Goal: Navigation & Orientation: Find specific page/section

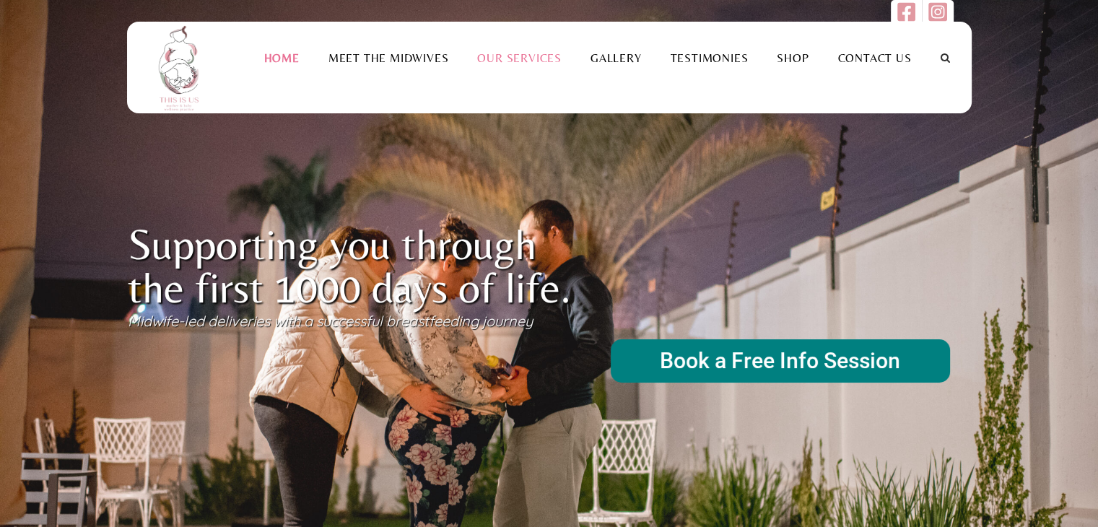
click at [537, 61] on link "Our Services" at bounding box center [519, 58] width 113 height 14
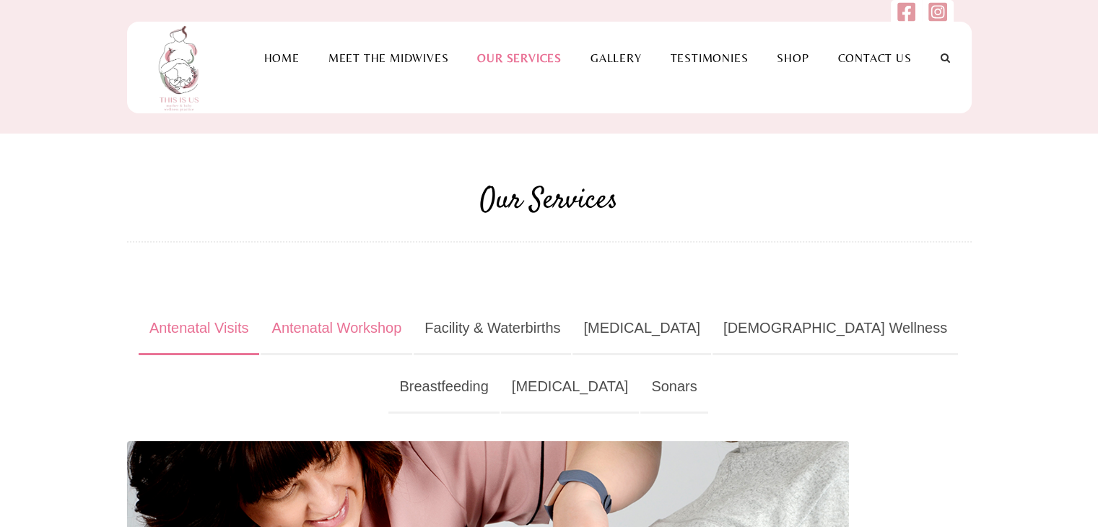
click at [387, 331] on link "Antenatal Workshop" at bounding box center [337, 328] width 152 height 53
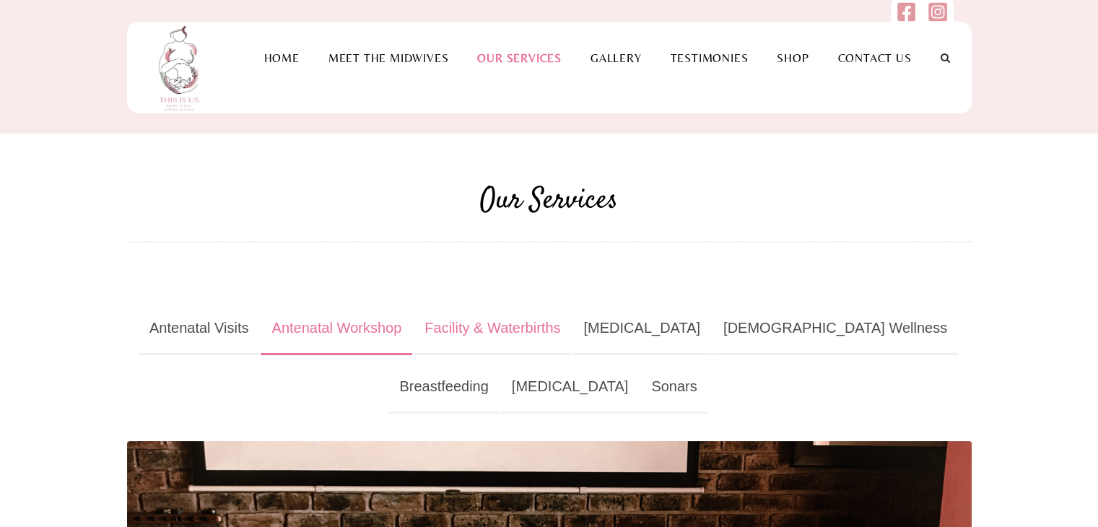
click at [508, 338] on link "Facility & Waterbirths" at bounding box center [492, 328] width 157 height 53
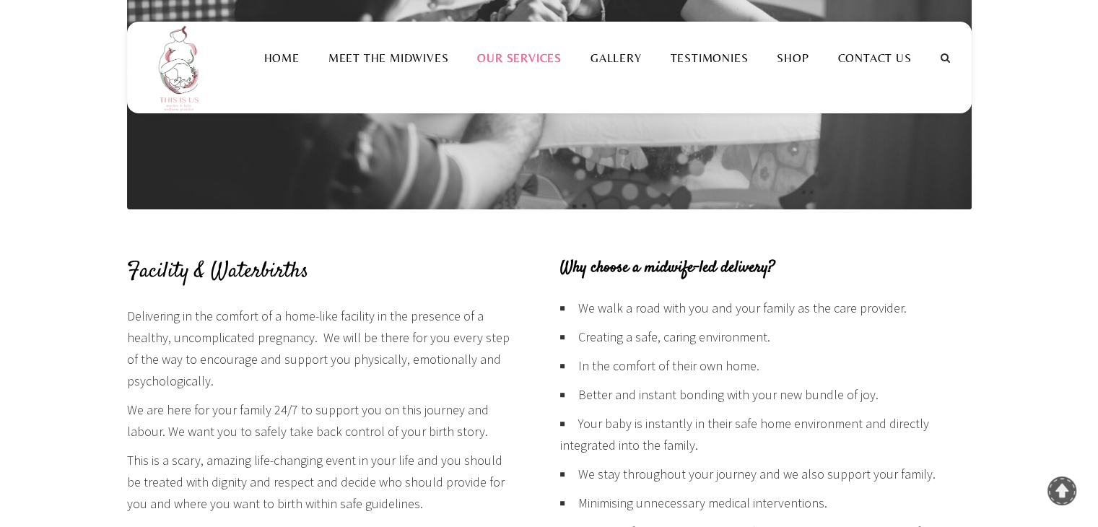
scroll to position [794, 0]
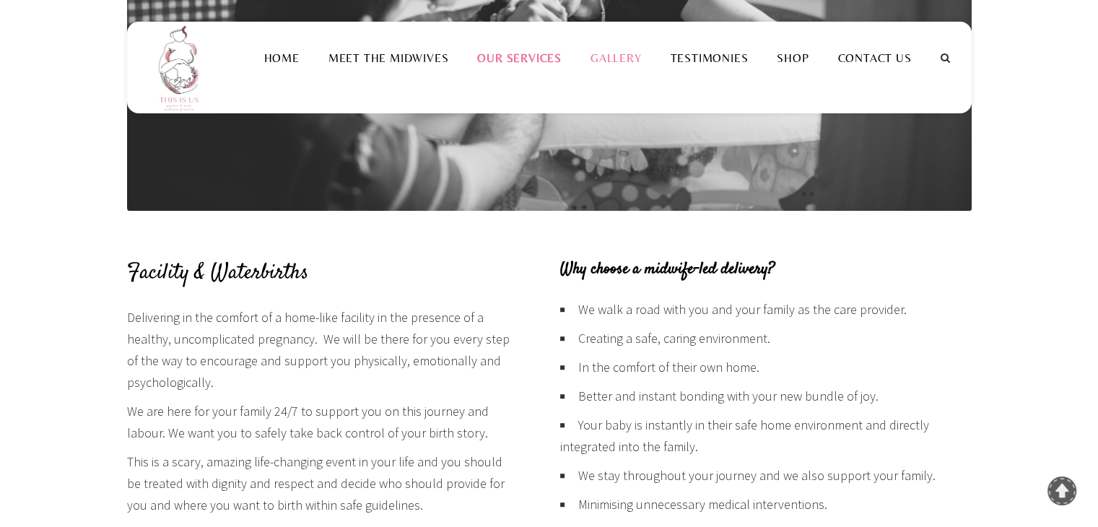
click at [637, 58] on link "Gallery" at bounding box center [616, 58] width 80 height 14
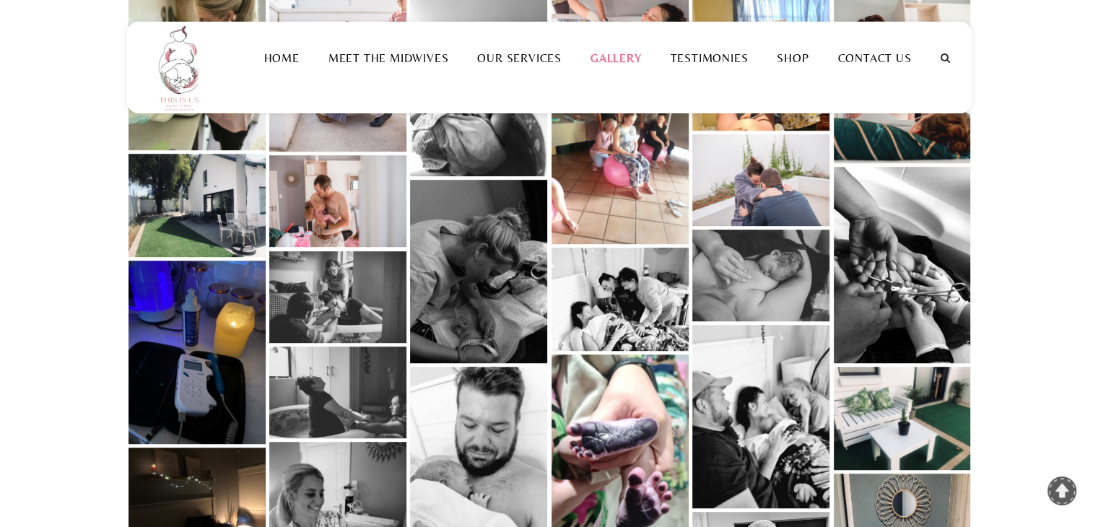
scroll to position [866, 0]
